Goal: Task Accomplishment & Management: Manage account settings

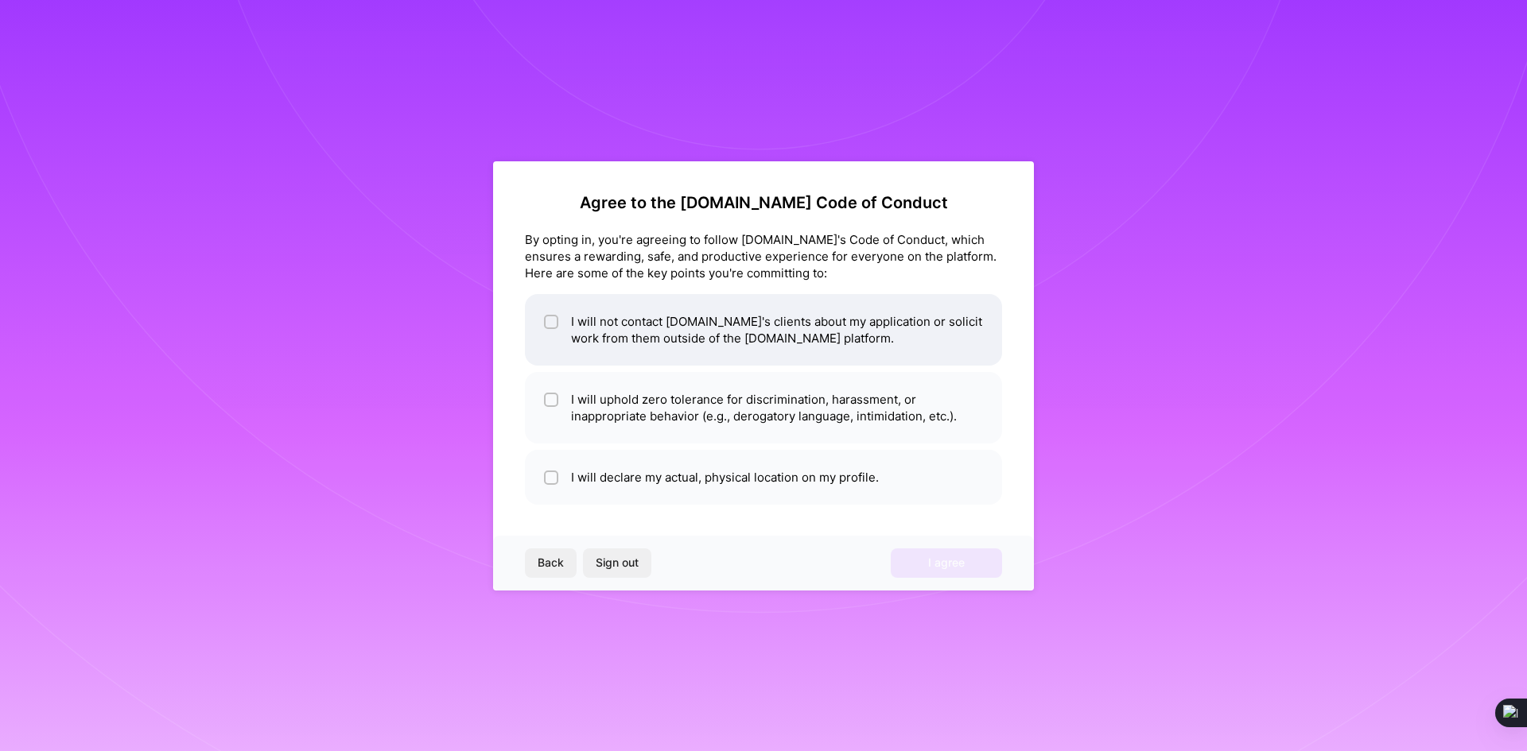
click at [554, 322] on input "checkbox" at bounding box center [552, 322] width 11 height 11
checkbox input "true"
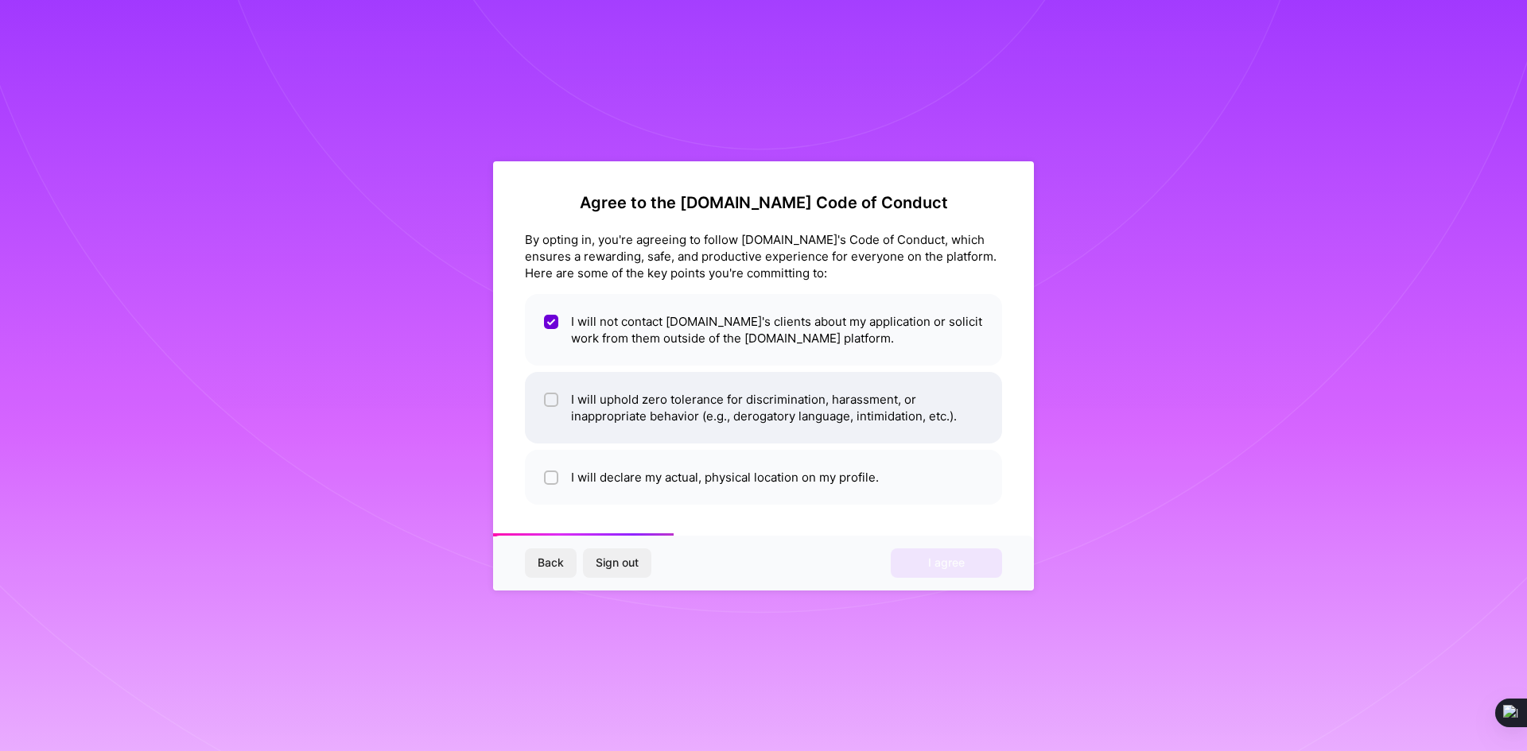
click at [547, 405] on input "checkbox" at bounding box center [552, 400] width 11 height 11
checkbox input "true"
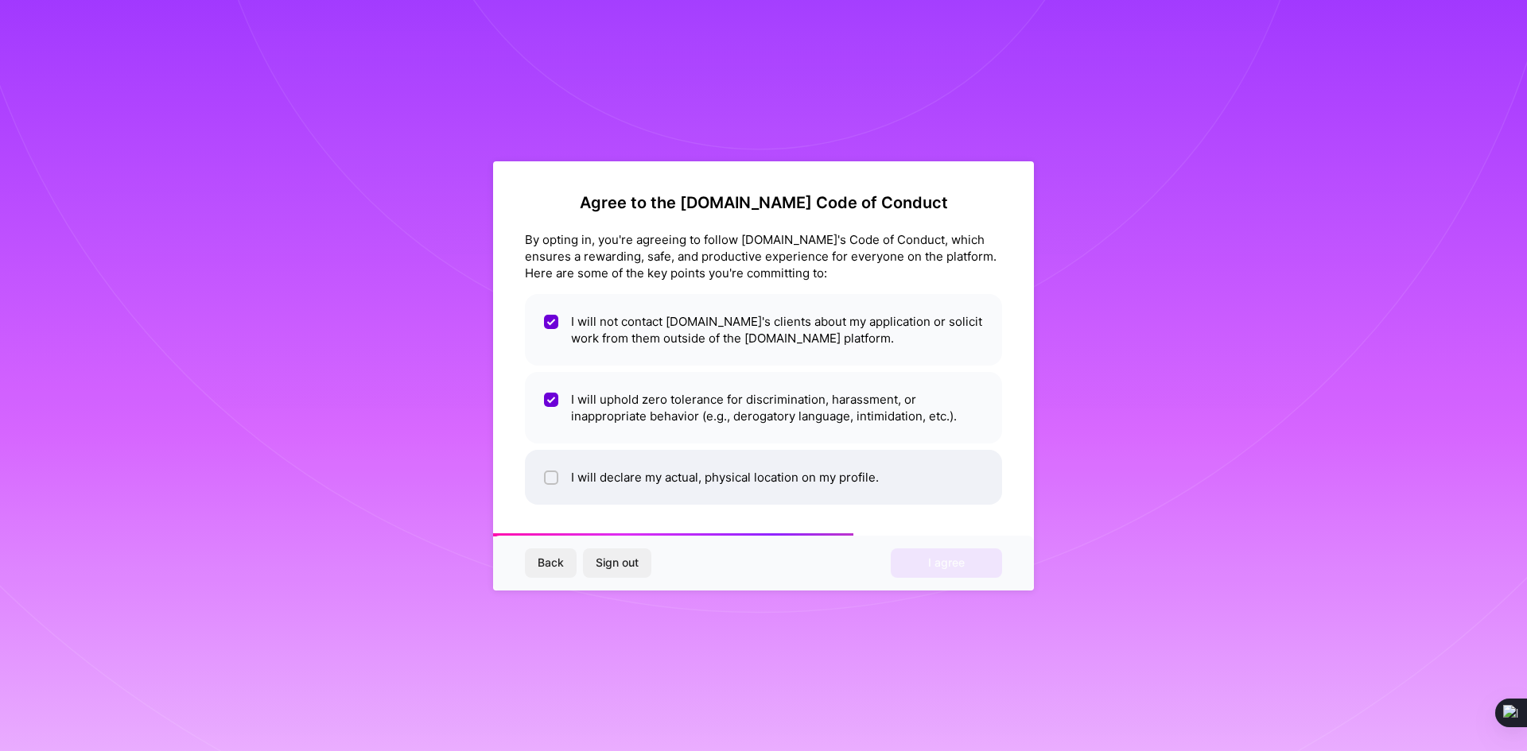
click at [553, 471] on div at bounding box center [551, 478] width 14 height 14
checkbox input "true"
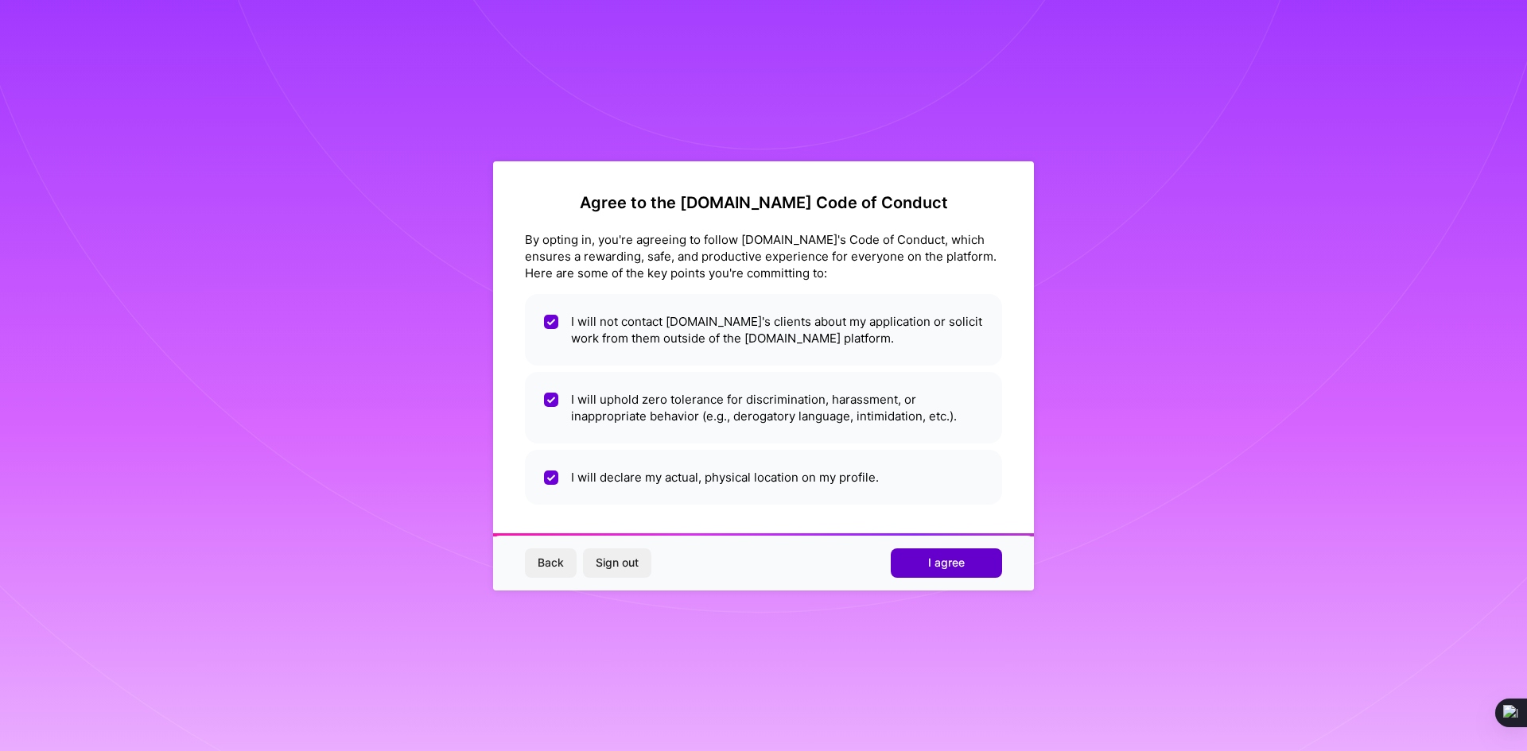
click at [929, 559] on span "I agree" at bounding box center [946, 563] width 37 height 16
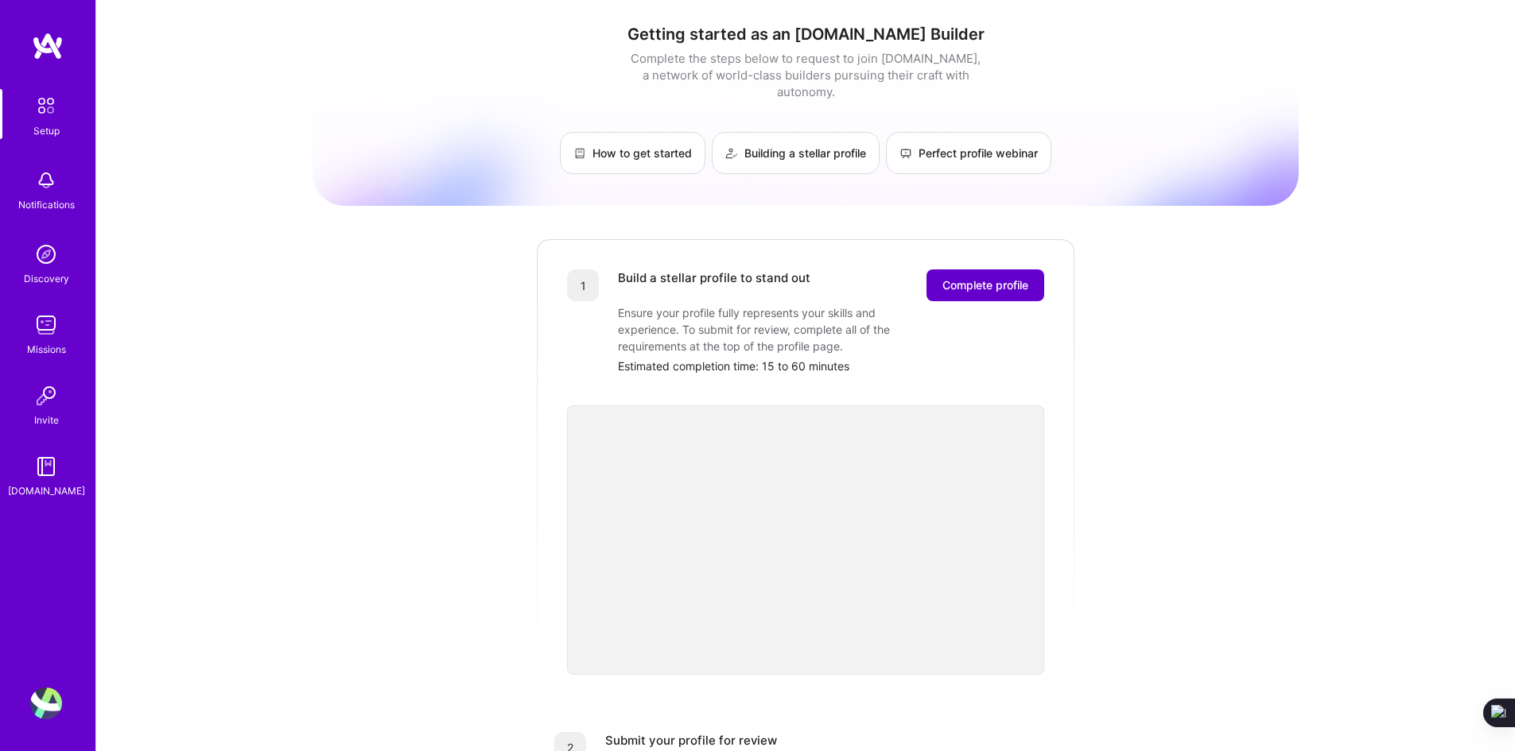
click at [994, 277] on span "Complete profile" at bounding box center [985, 285] width 86 height 16
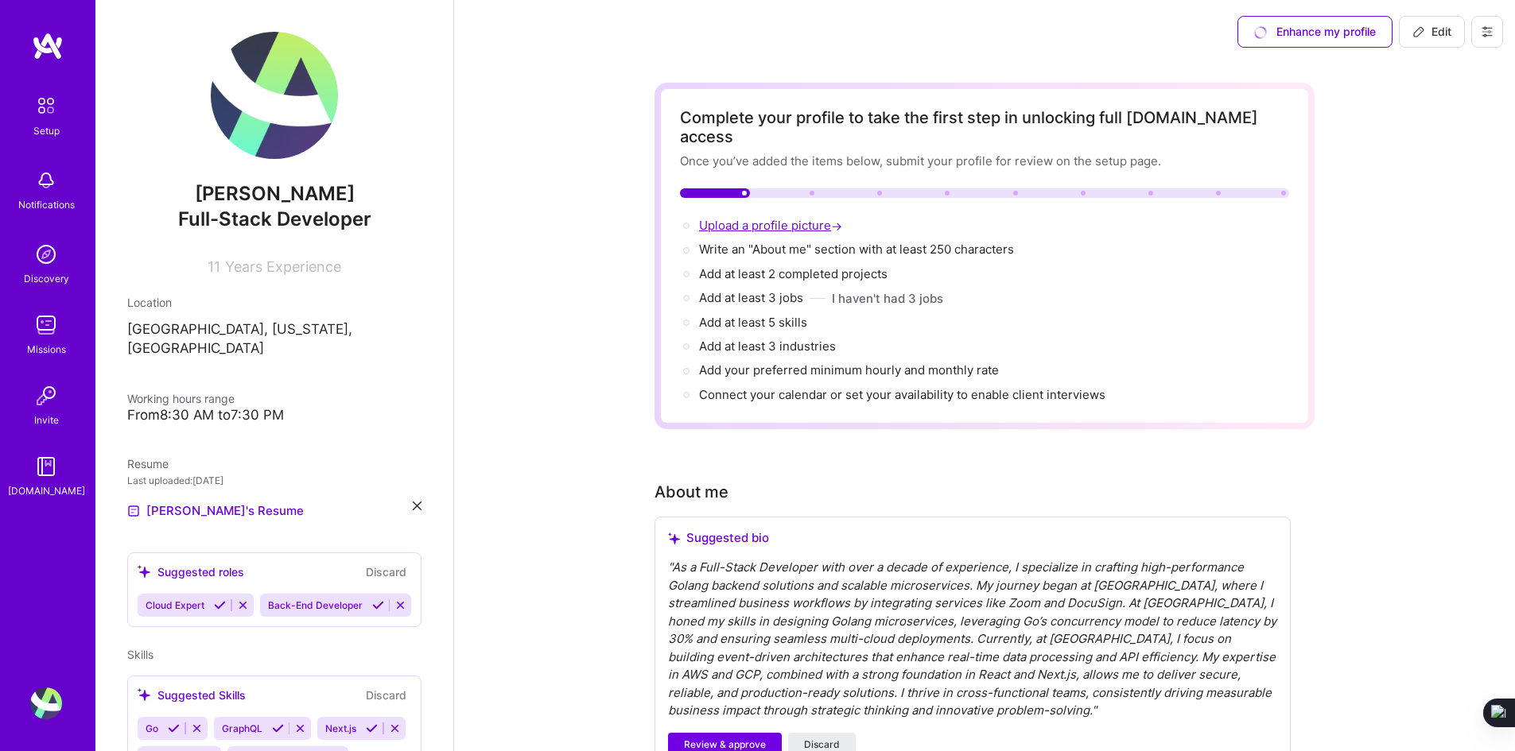
click at [782, 218] on span "Upload a profile picture →" at bounding box center [772, 225] width 146 height 15
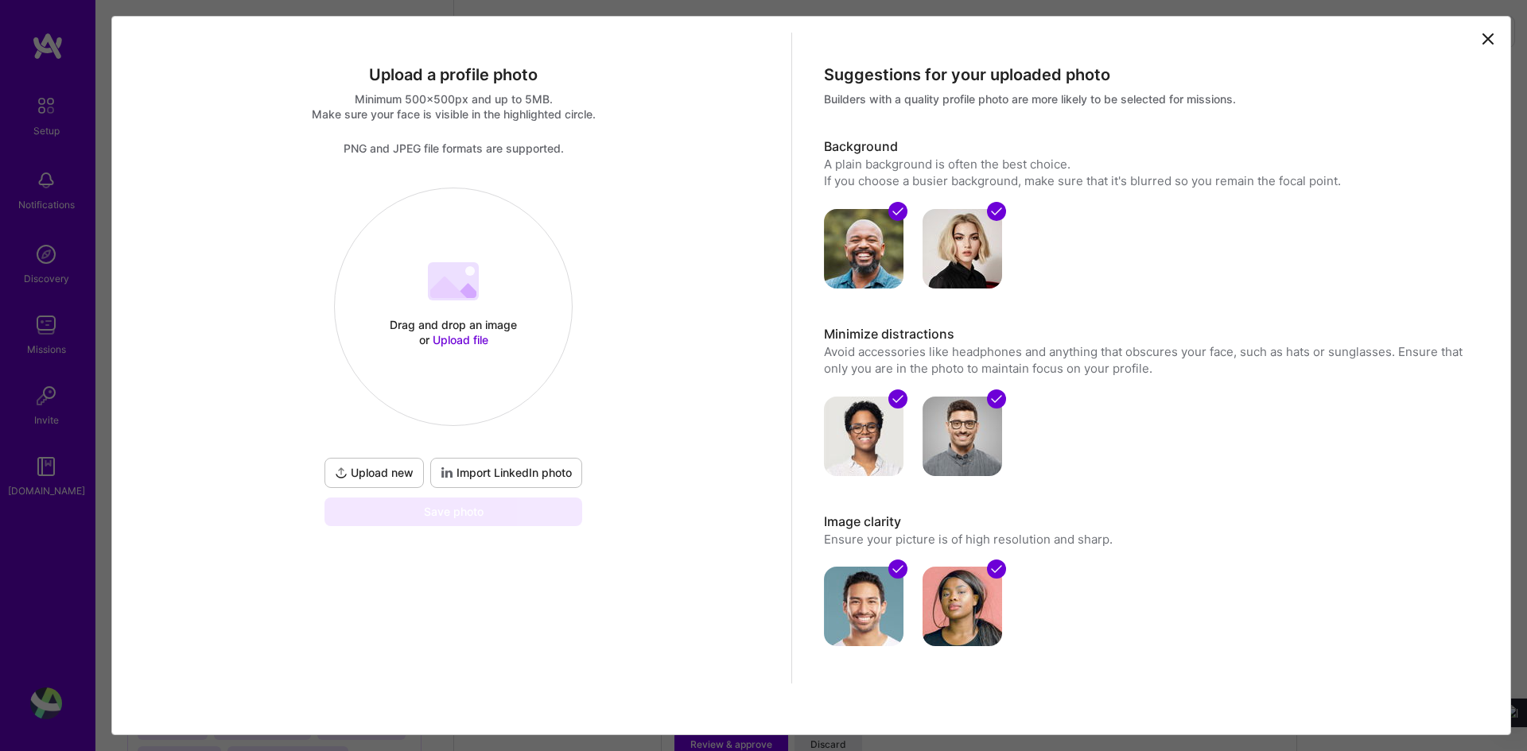
click at [371, 466] on span "Upload new" at bounding box center [374, 473] width 79 height 16
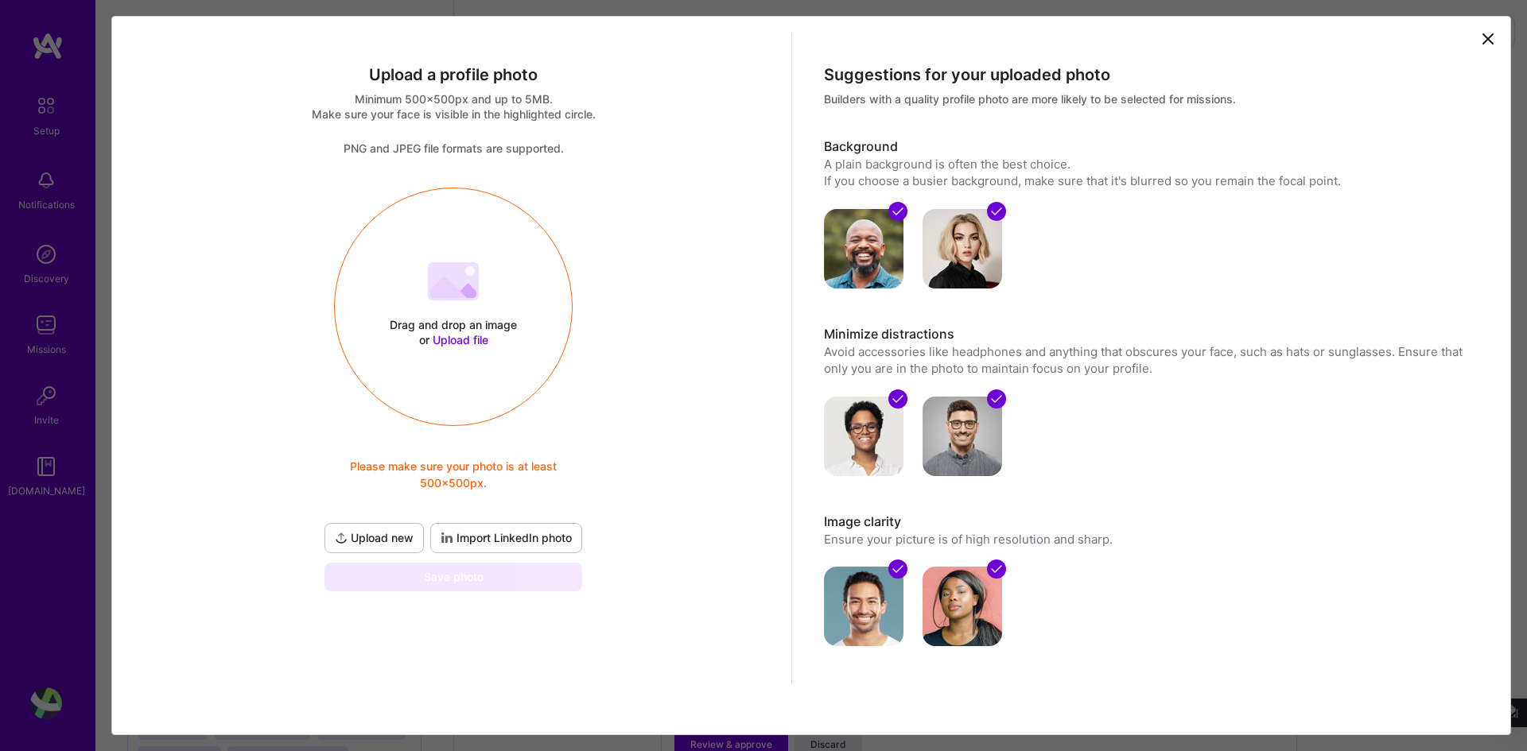
click at [386, 533] on span "Upload new" at bounding box center [374, 538] width 79 height 16
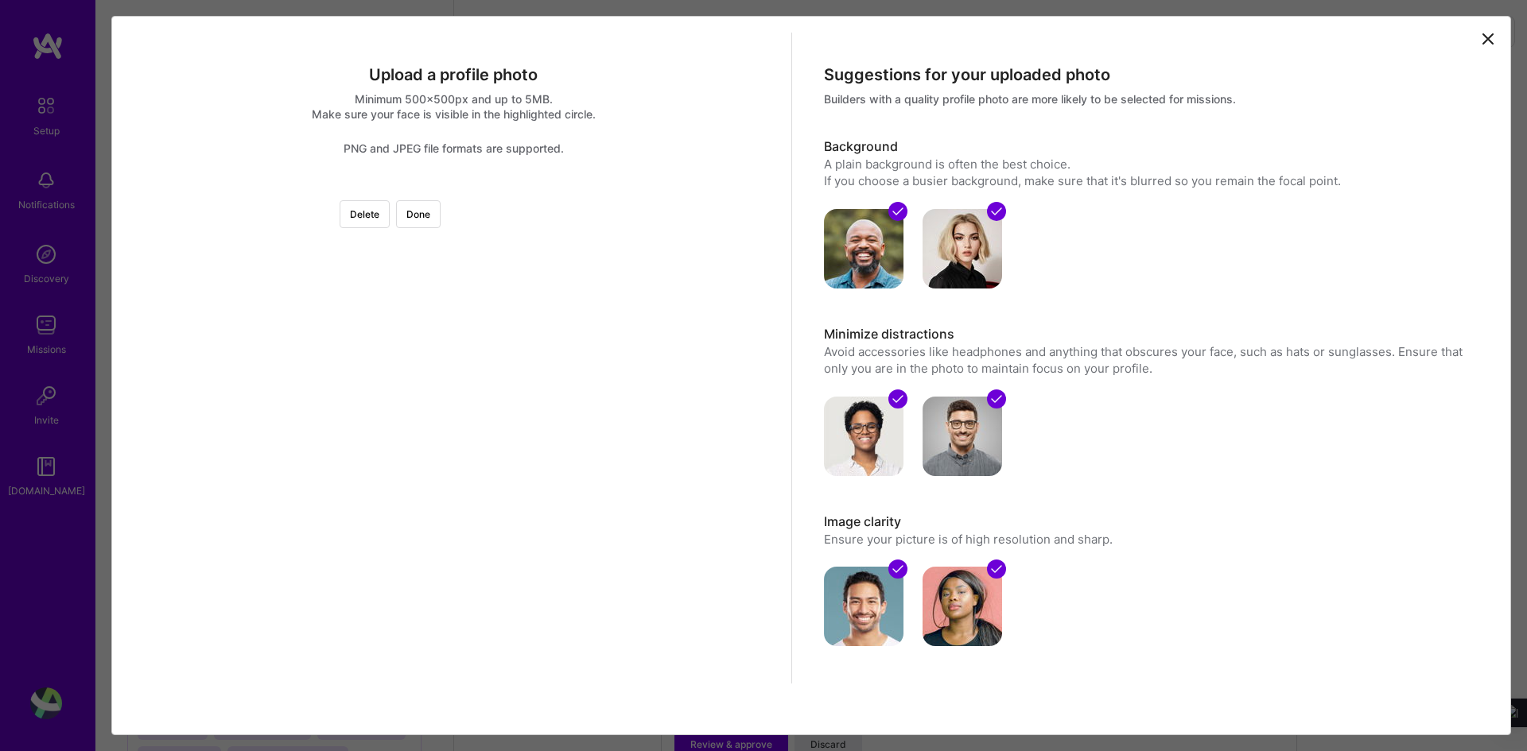
click at [453, 377] on div at bounding box center [691, 426] width 477 height 477
click at [453, 401] on div at bounding box center [691, 426] width 477 height 477
click at [515, 386] on div at bounding box center [753, 426] width 477 height 477
click at [440, 224] on button "Done" at bounding box center [418, 214] width 45 height 28
